Goal: Check status: Check status

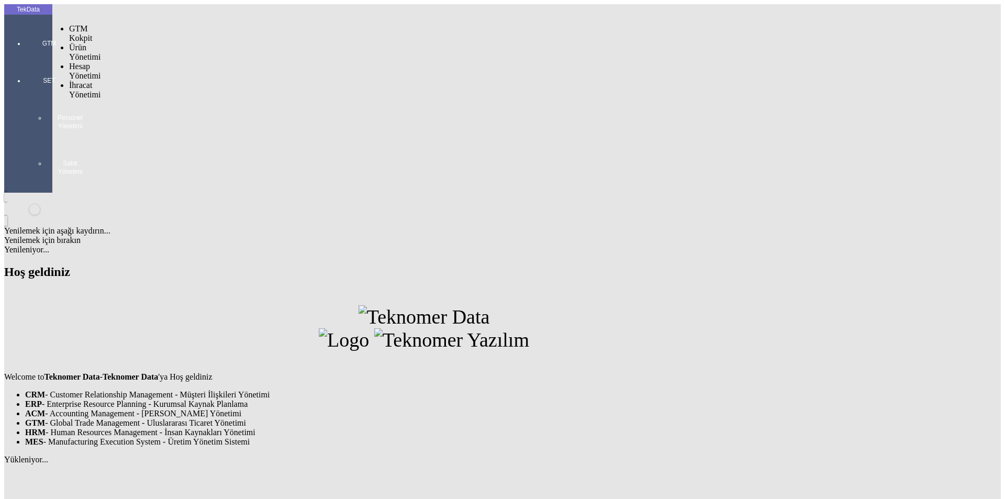
click at [29, 58] on div at bounding box center [49, 58] width 48 height 0
click at [81, 81] on span "İhracat Yönetimi" at bounding box center [84, 90] width 31 height 18
click at [160, 99] on span "Yüklemeler" at bounding box center [180, 103] width 40 height 9
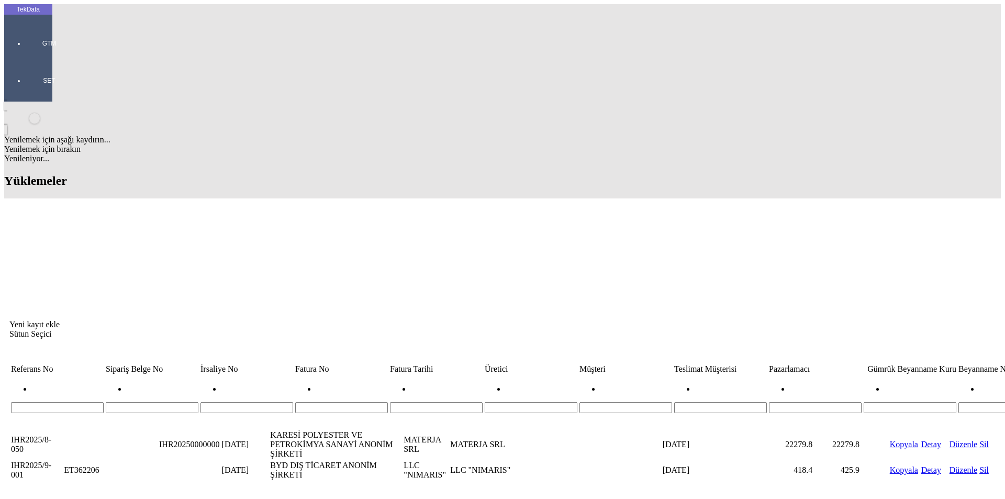
click at [579, 402] on input "Hücreyi Filtrele" at bounding box center [625, 407] width 93 height 11
type input "MATER"
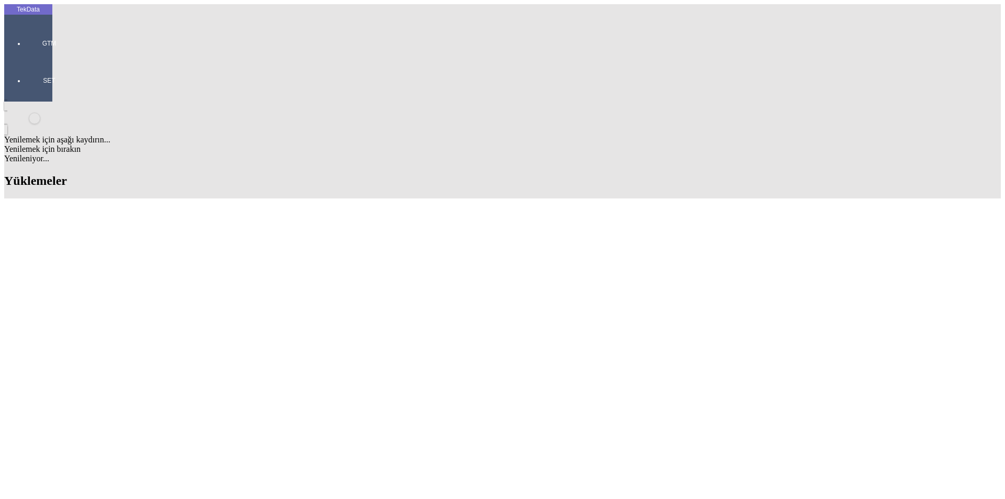
type input "M"
type input "IN"
type input "INTER"
type input "INTERLOO"
drag, startPoint x: 101, startPoint y: 167, endPoint x: 54, endPoint y: 168, distance: 47.1
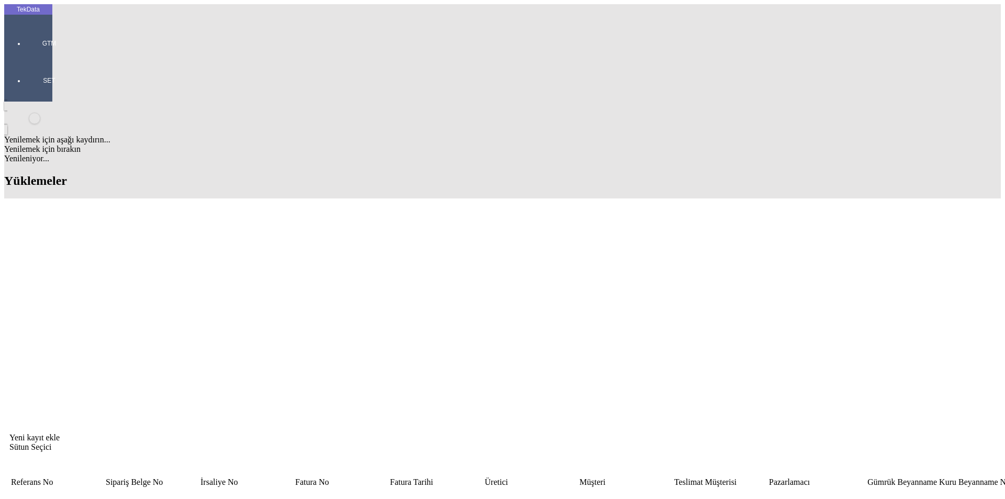
copy td "IHR2025/9-014"
